Goal: Task Accomplishment & Management: Manage account settings

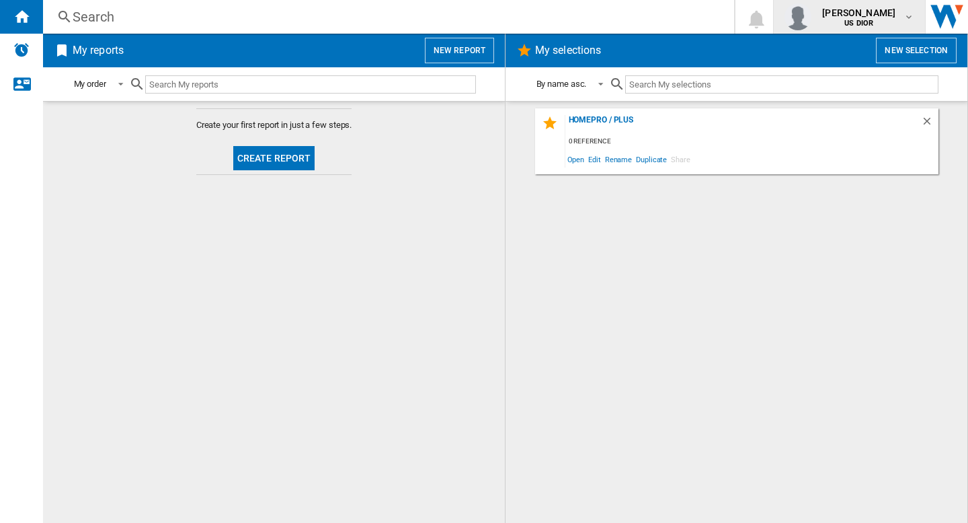
click at [878, 22] on span "US DIOR" at bounding box center [858, 24] width 73 height 8
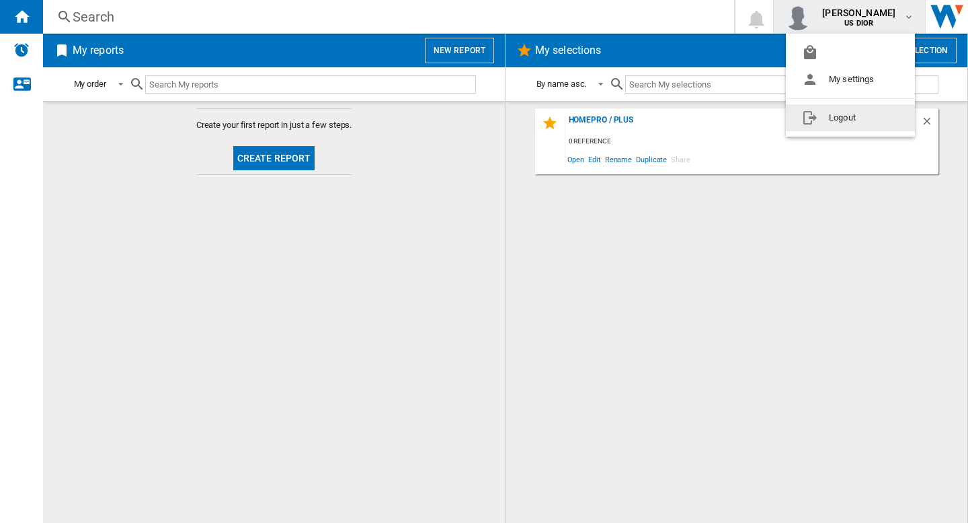
click at [855, 116] on button "Logout" at bounding box center [850, 117] width 129 height 27
